Goal: Task Accomplishment & Management: Use online tool/utility

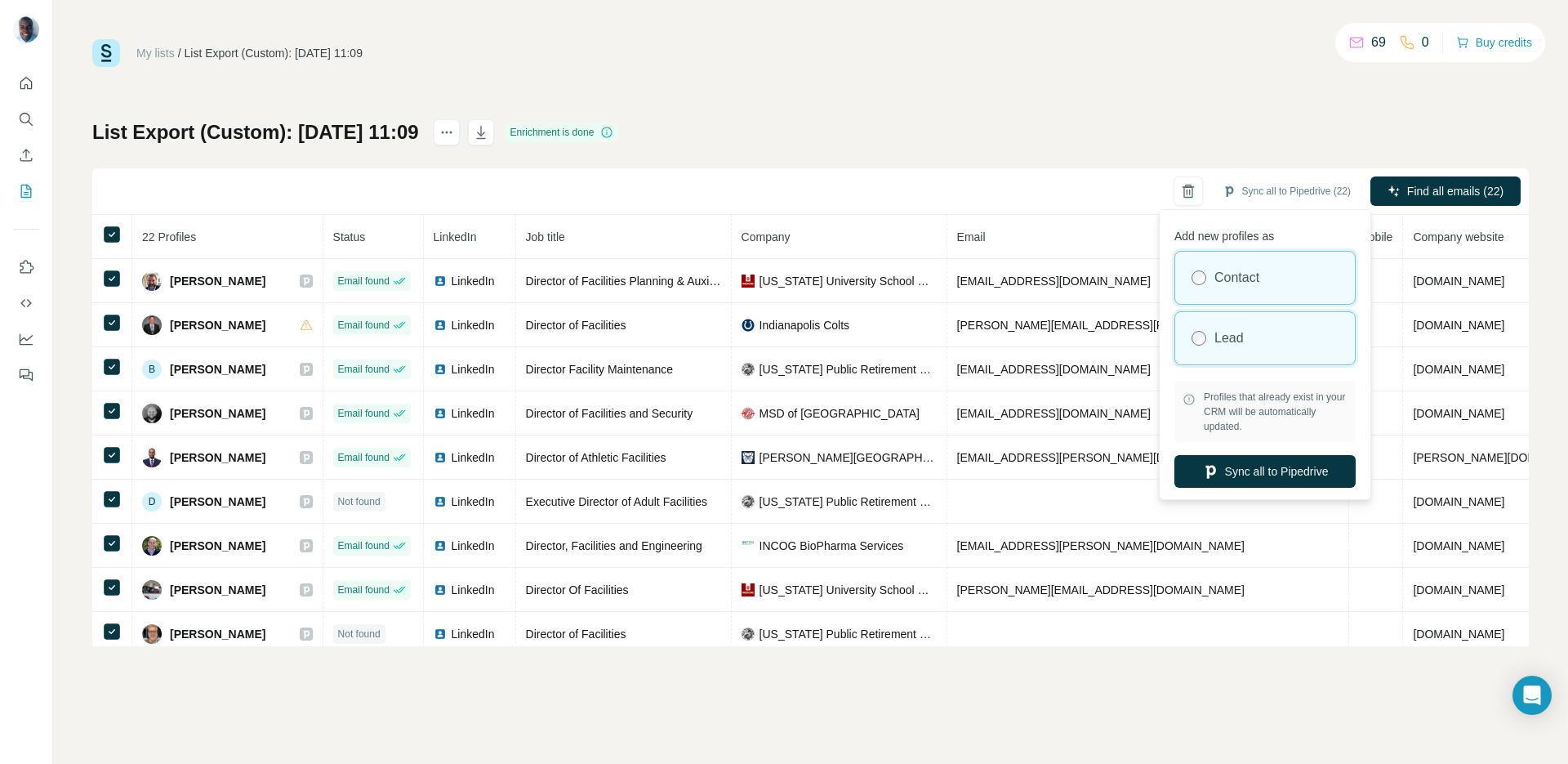
click at [1255, 344] on div "Lead" at bounding box center [1265, 338] width 180 height 53
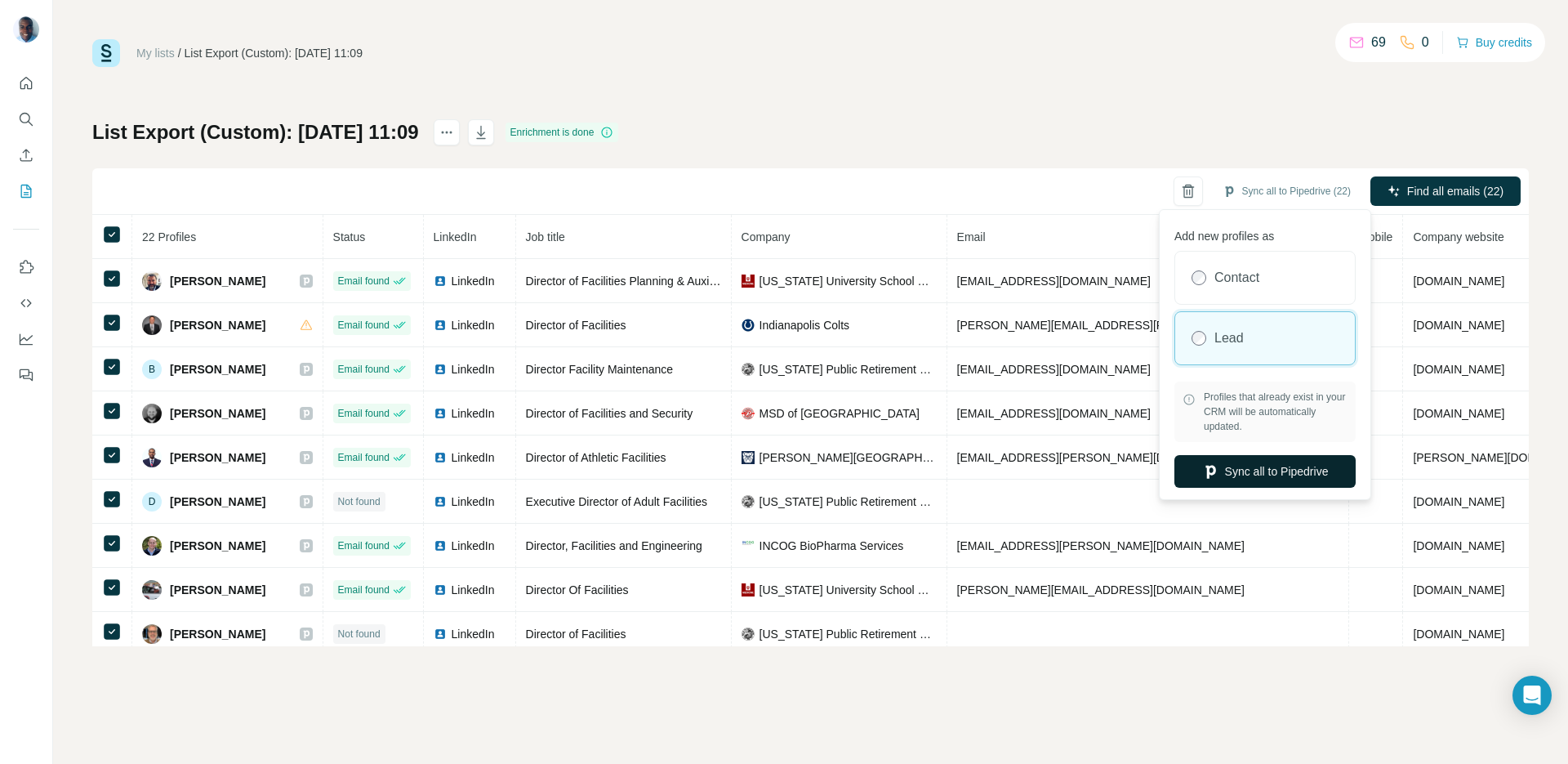
click at [1274, 473] on button "Sync all to Pipedrive" at bounding box center [1265, 471] width 182 height 33
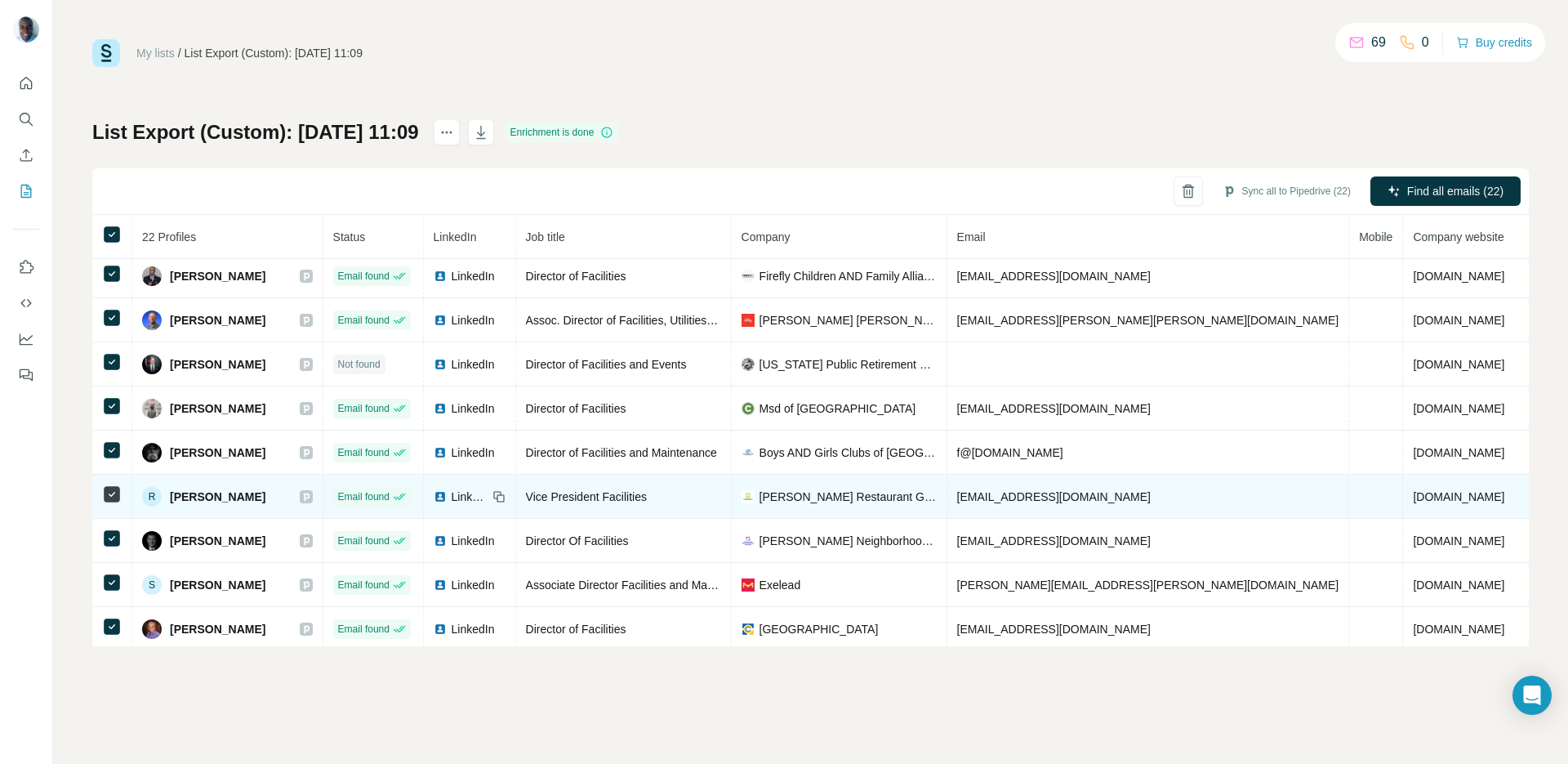
scroll to position [592, 0]
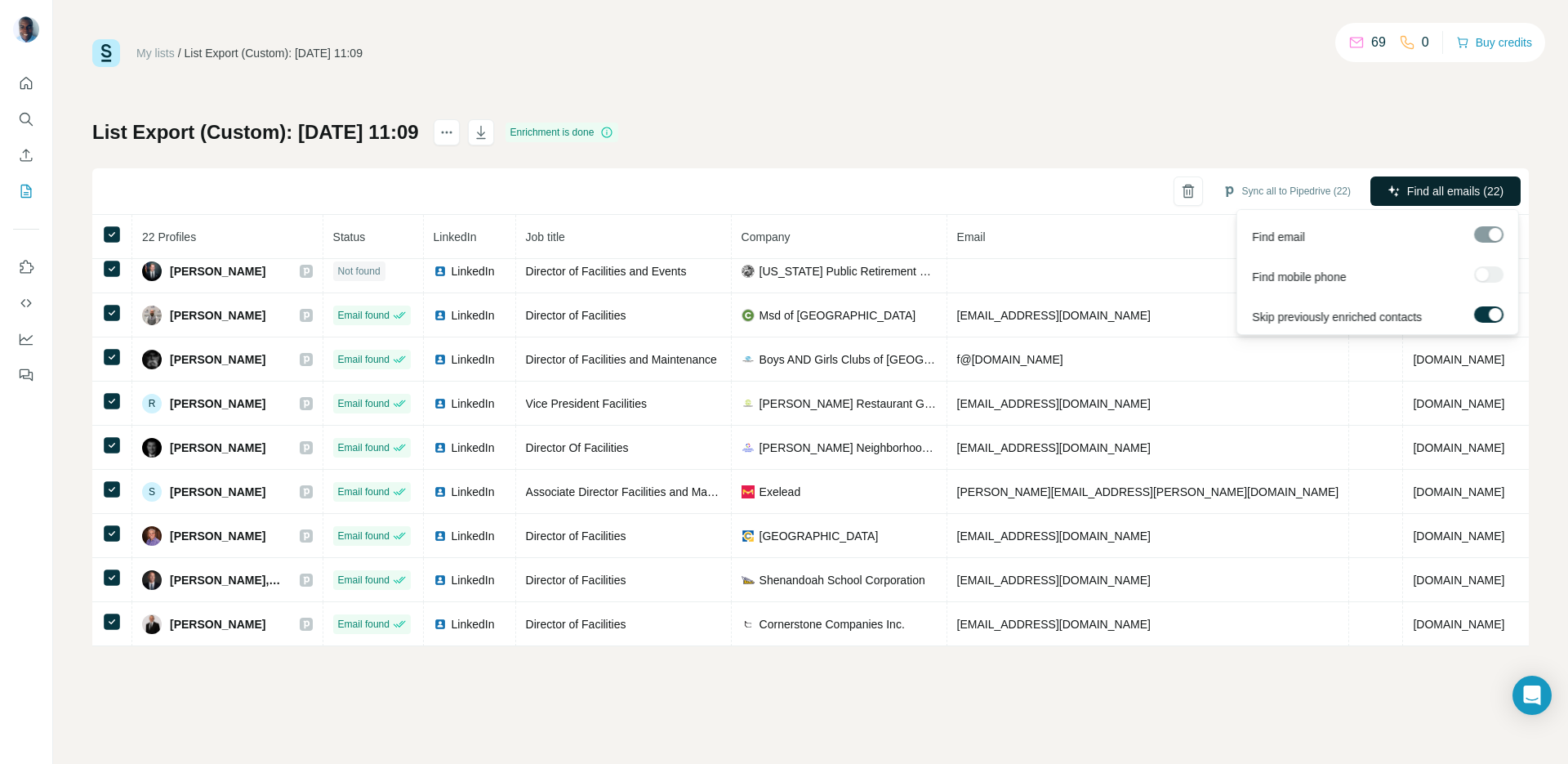
click at [1429, 191] on span "Find all emails (22)" at bounding box center [1455, 190] width 96 height 16
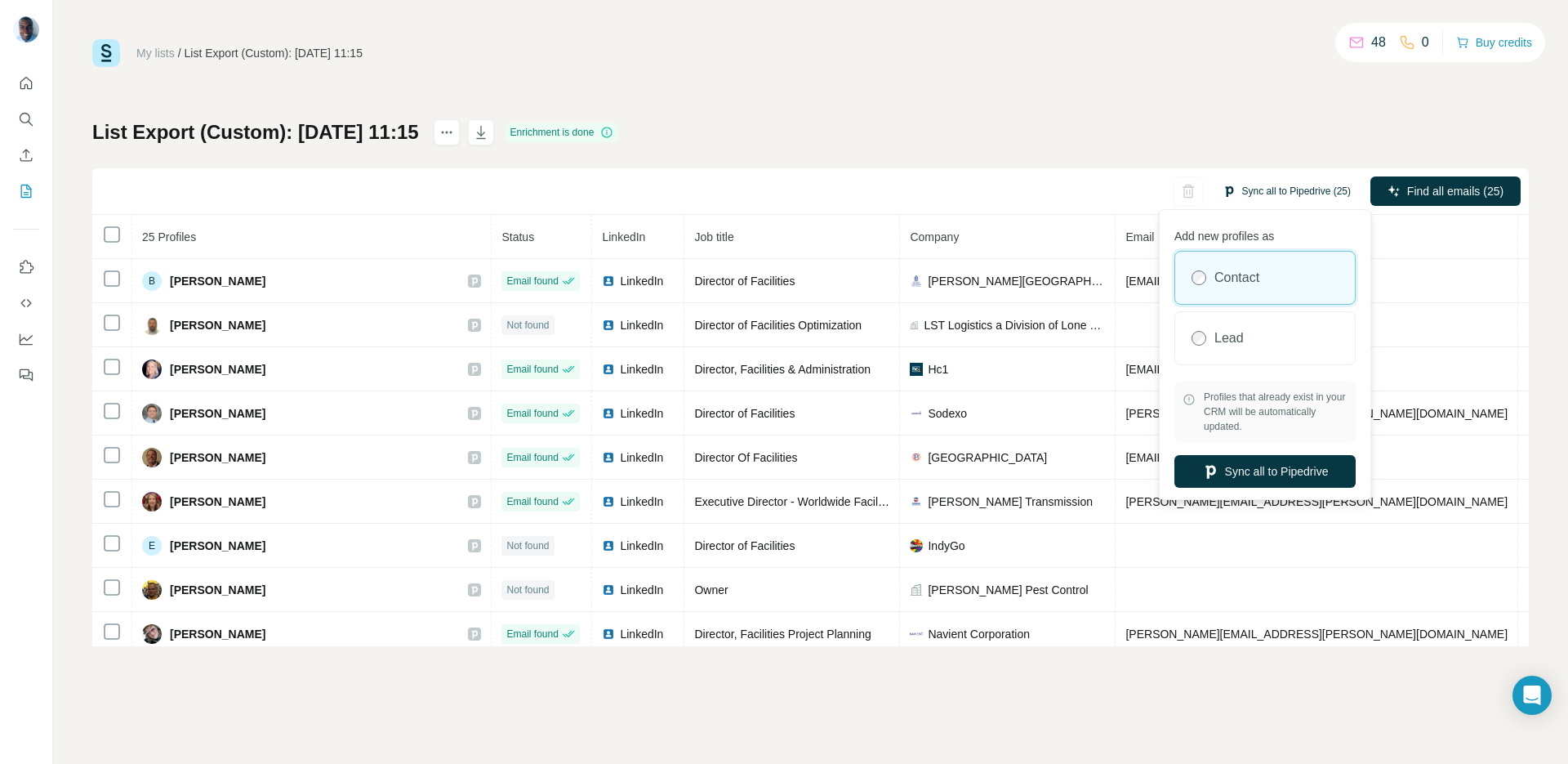
click at [1290, 184] on button "Sync all to Pipedrive (25)" at bounding box center [1286, 191] width 151 height 24
click at [1237, 333] on label "Lead" at bounding box center [1229, 338] width 29 height 20
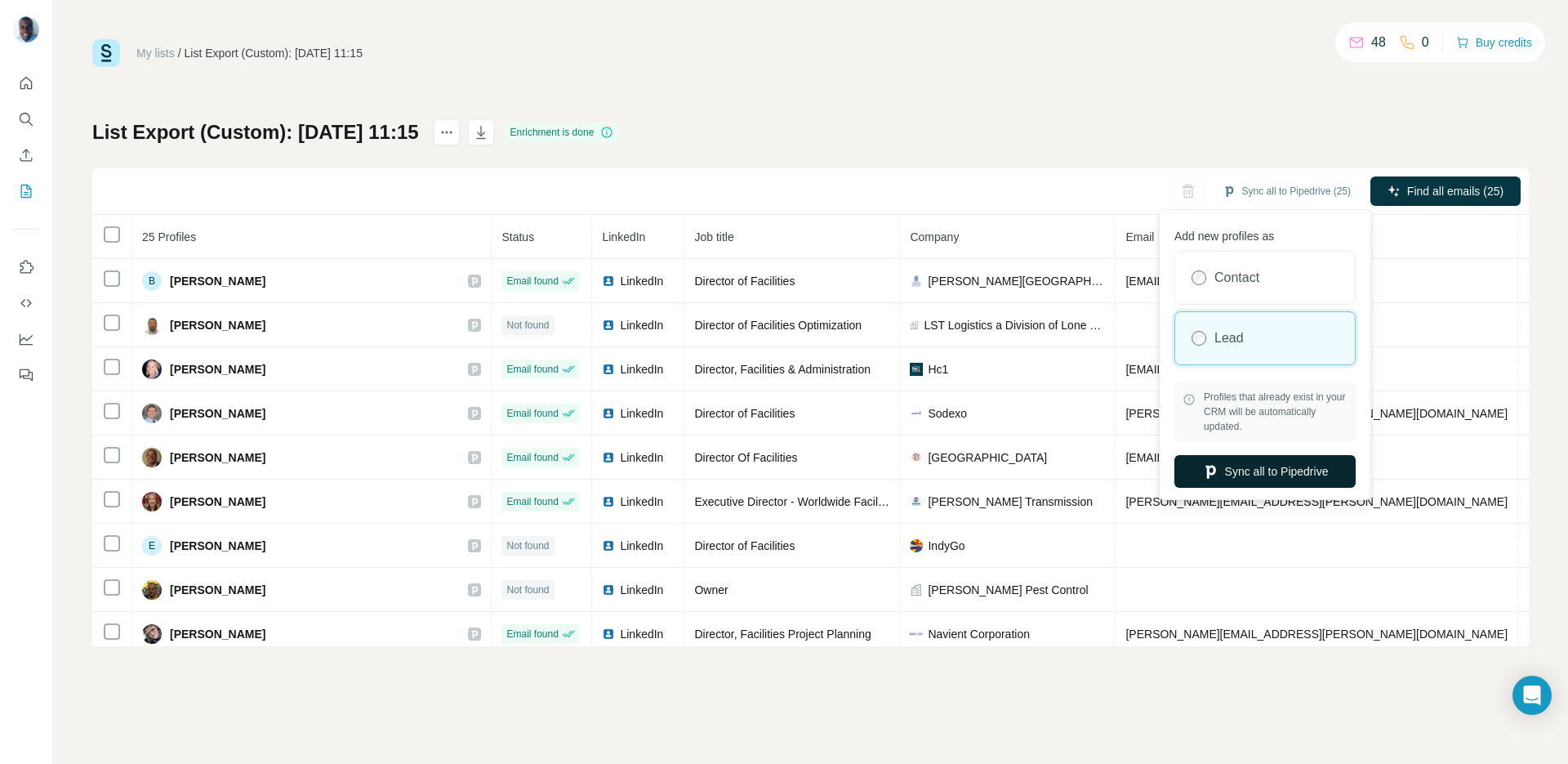
click at [1249, 478] on button "Sync all to Pipedrive" at bounding box center [1265, 471] width 182 height 33
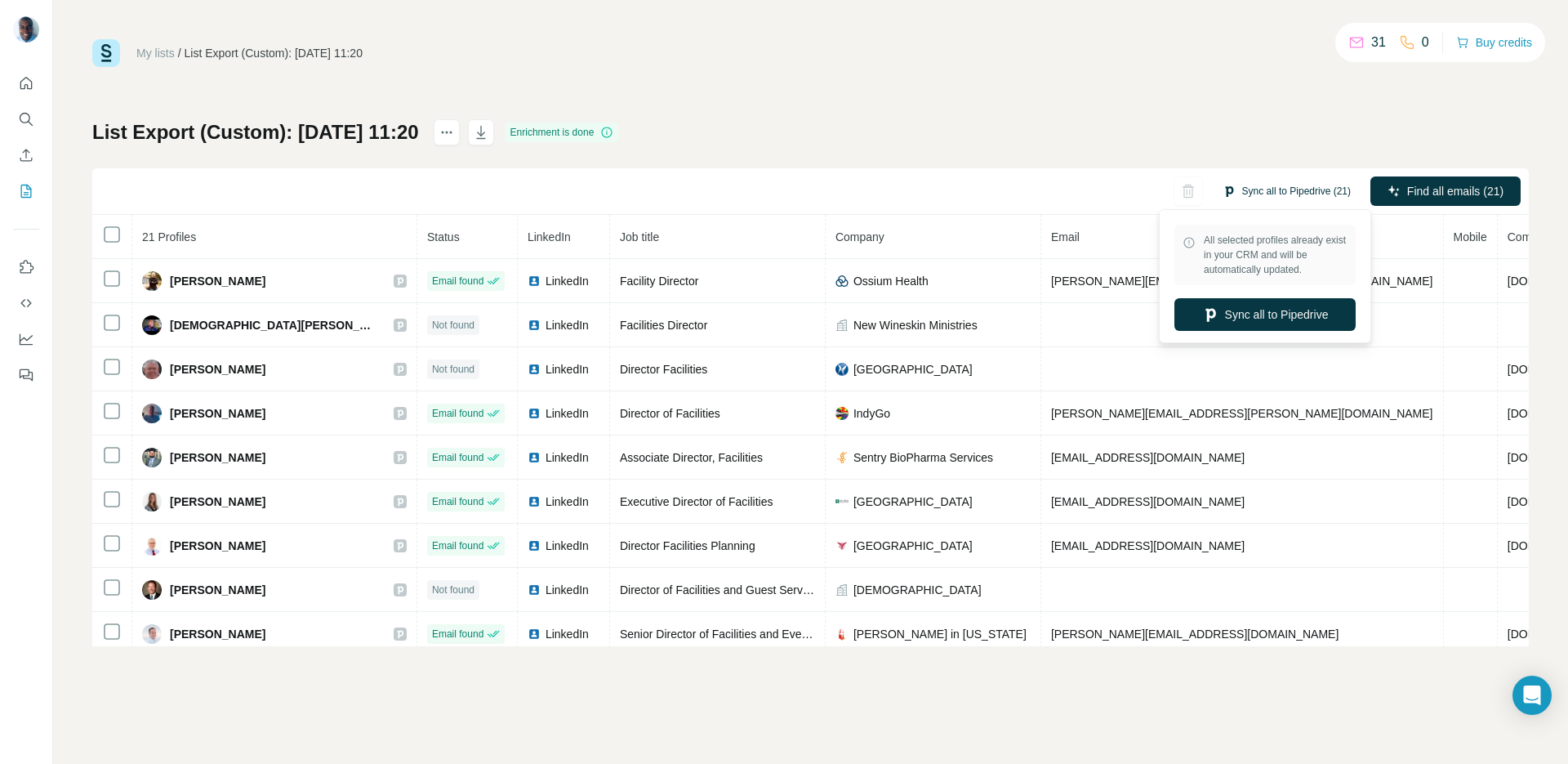
click at [1302, 191] on button "Sync all to Pipedrive (21)" at bounding box center [1286, 191] width 151 height 24
click at [1268, 320] on button "Sync all to Pipedrive" at bounding box center [1265, 315] width 182 height 33
click at [1302, 182] on button "Sync all to Pipedrive (21)" at bounding box center [1286, 191] width 151 height 24
click at [1296, 189] on button "Sync all to Pipedrive (21)" at bounding box center [1286, 191] width 151 height 24
click at [1271, 311] on button "Sync all to Pipedrive" at bounding box center [1265, 315] width 182 height 33
